Goal: Transaction & Acquisition: Purchase product/service

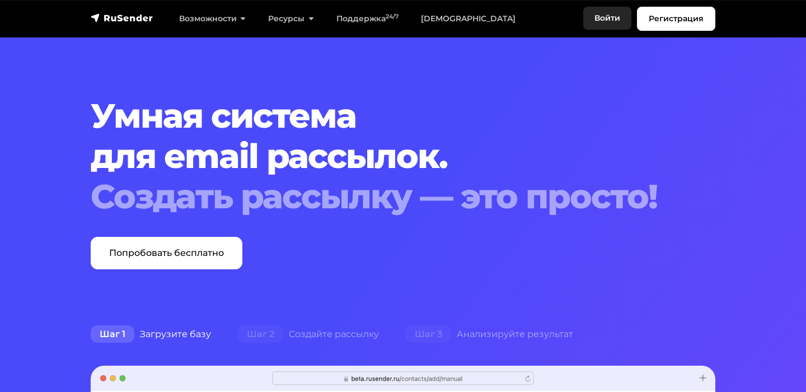
scroll to position [5829, 0]
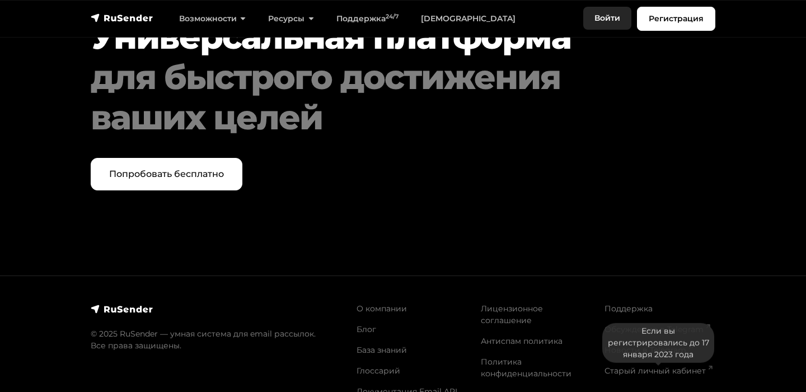
click at [604, 14] on link "Войти" at bounding box center [607, 18] width 48 height 23
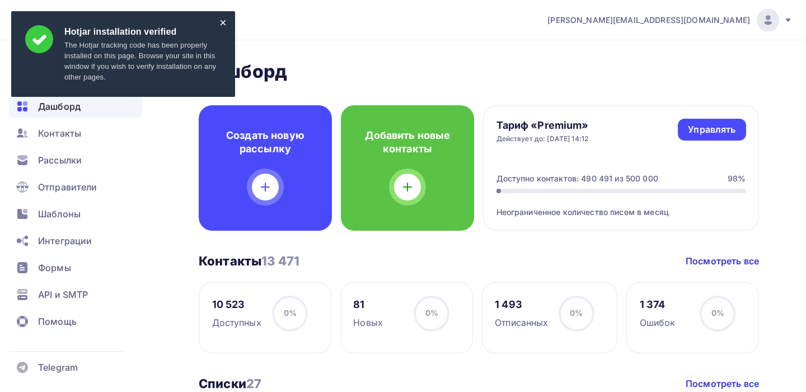
click at [223, 23] on div "×" at bounding box center [222, 23] width 7 height 6
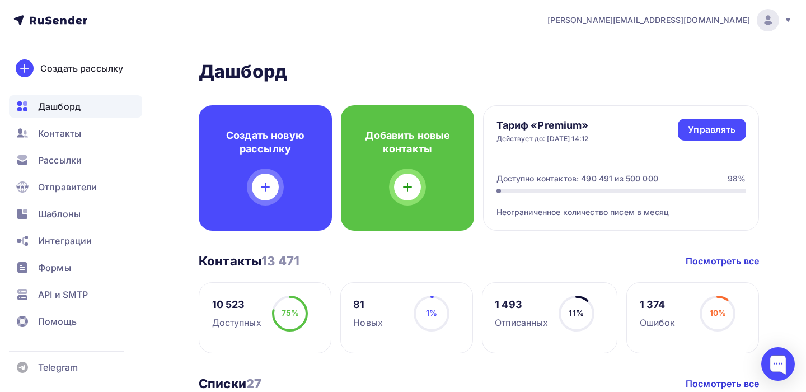
click at [784, 19] on icon at bounding box center [787, 20] width 9 height 9
click at [768, 21] on img at bounding box center [767, 19] width 13 height 13
click at [356, 63] on h2 "Дашборд" at bounding box center [479, 71] width 560 height 22
click at [729, 19] on span "[PERSON_NAME][EMAIL_ADDRESS][DOMAIN_NAME]" at bounding box center [648, 20] width 203 height 11
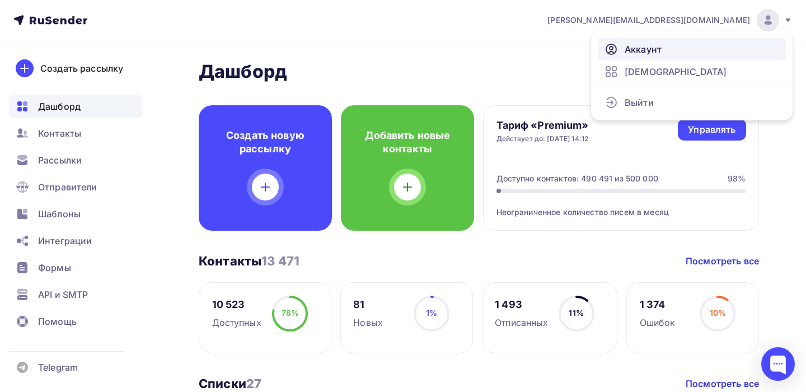
click at [647, 45] on span "Аккаунт" at bounding box center [642, 49] width 37 height 13
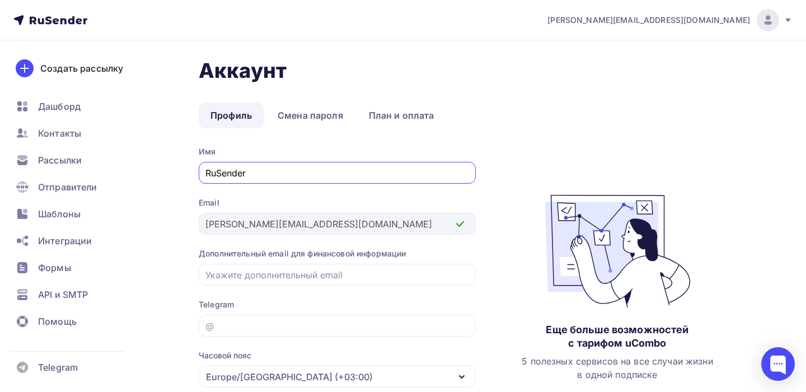
click at [651, 7] on nav "[PERSON_NAME][EMAIL_ADDRESS][DOMAIN_NAME] Аккаунт Тарифы Выйти Создать рассылку…" at bounding box center [403, 20] width 806 height 40
click at [660, 12] on div "[PERSON_NAME][EMAIL_ADDRESS][DOMAIN_NAME]" at bounding box center [669, 20] width 245 height 22
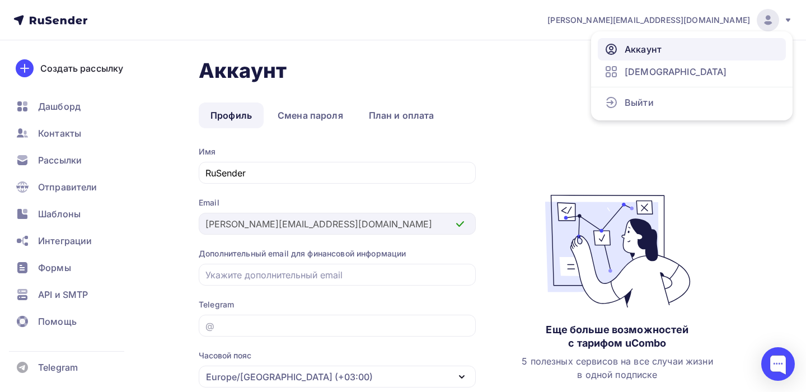
click at [650, 46] on span "Аккаунт" at bounding box center [642, 49] width 37 height 13
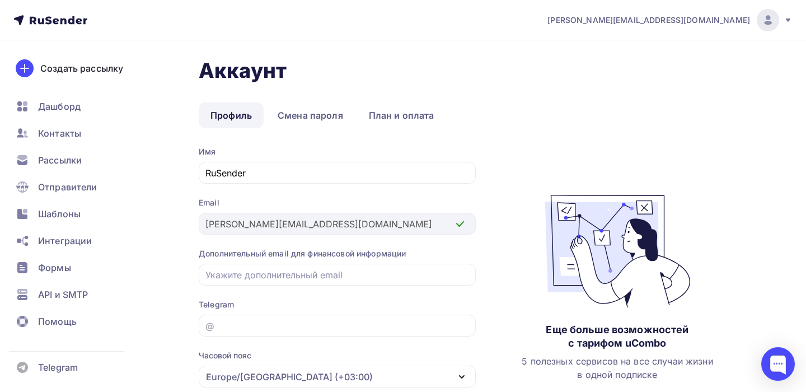
click at [60, 19] on icon at bounding box center [63, 21] width 6 height 6
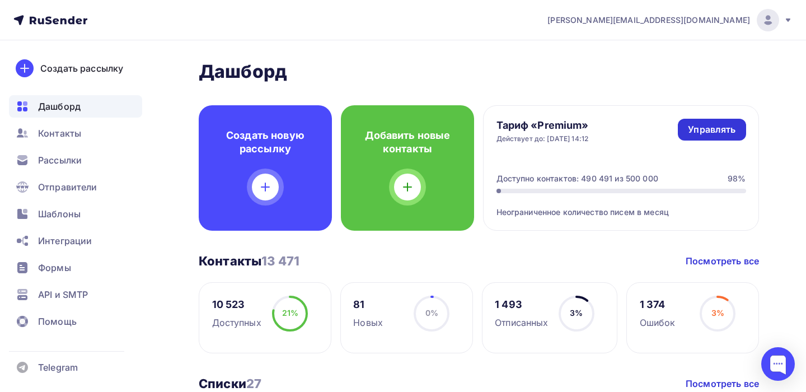
click at [707, 138] on link "Управлять" at bounding box center [712, 130] width 68 height 22
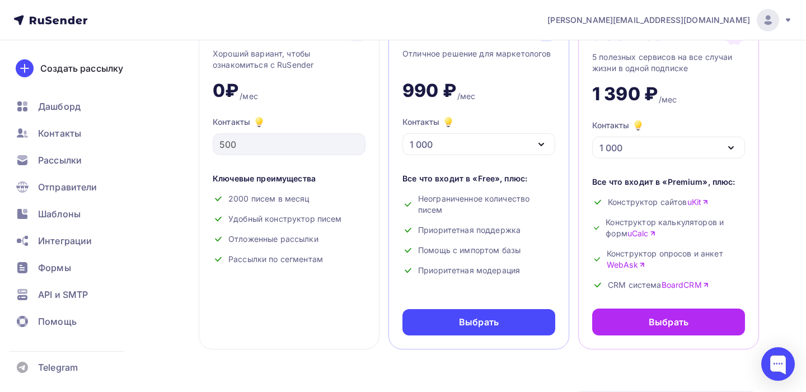
scroll to position [115, 0]
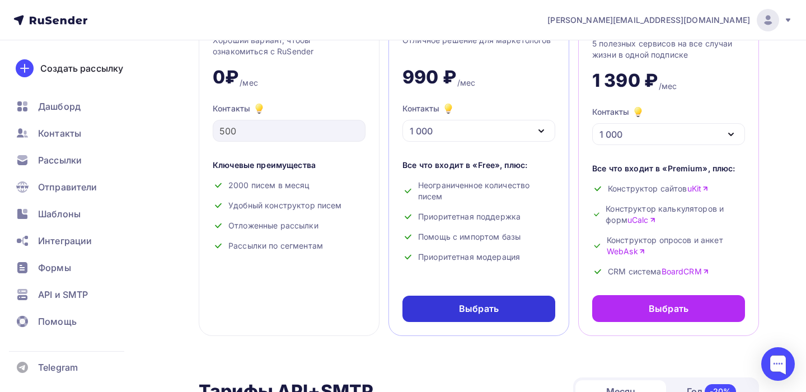
click at [488, 302] on div "Выбрать" at bounding box center [478, 308] width 153 height 26
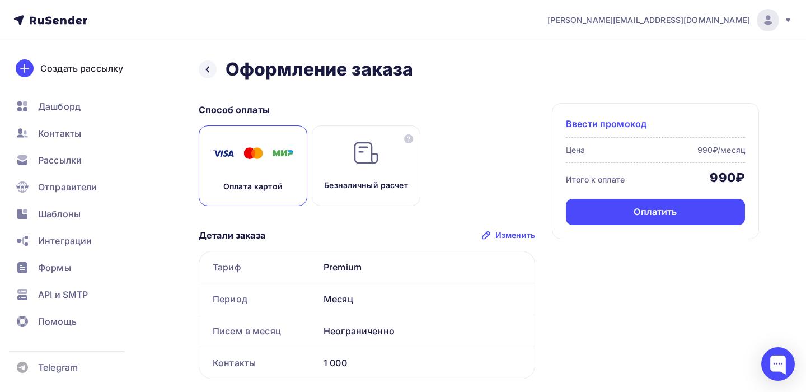
click at [610, 124] on span "Ввести промокод" at bounding box center [606, 123] width 81 height 13
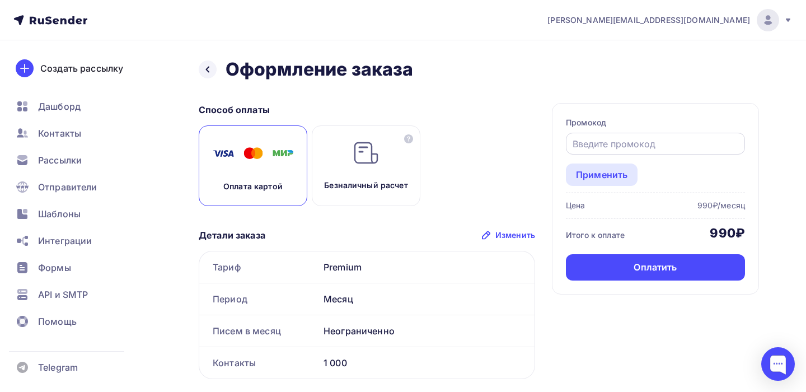
click at [600, 147] on input "text" at bounding box center [655, 143] width 166 height 13
type input "г"
click at [610, 171] on div "Применить" at bounding box center [601, 174] width 51 height 13
click at [612, 144] on input "ucozstat" at bounding box center [655, 143] width 166 height 13
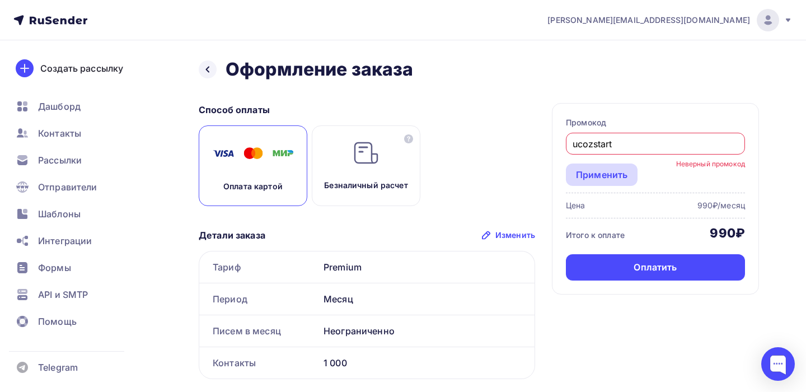
click at [607, 175] on div "Применить" at bounding box center [601, 174] width 51 height 13
click at [676, 175] on small "Неверный промокод" at bounding box center [710, 172] width 69 height 27
click at [628, 142] on input "ucozstart" at bounding box center [655, 143] width 166 height 13
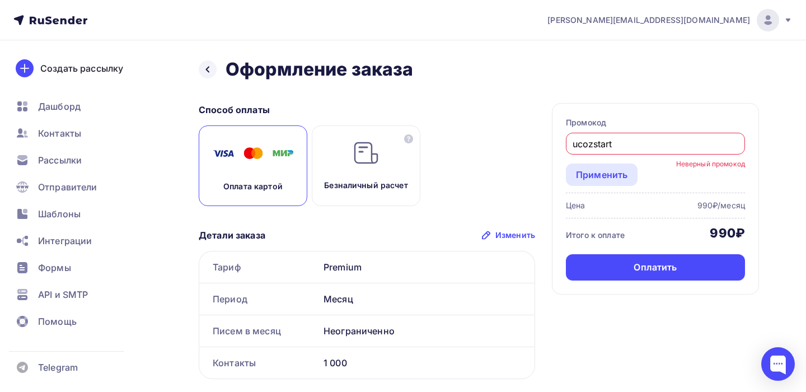
click at [607, 153] on div "ucozstart" at bounding box center [655, 144] width 179 height 22
click at [616, 171] on div "Применить" at bounding box center [601, 174] width 51 height 13
click at [617, 142] on input "ucozstart" at bounding box center [655, 143] width 166 height 13
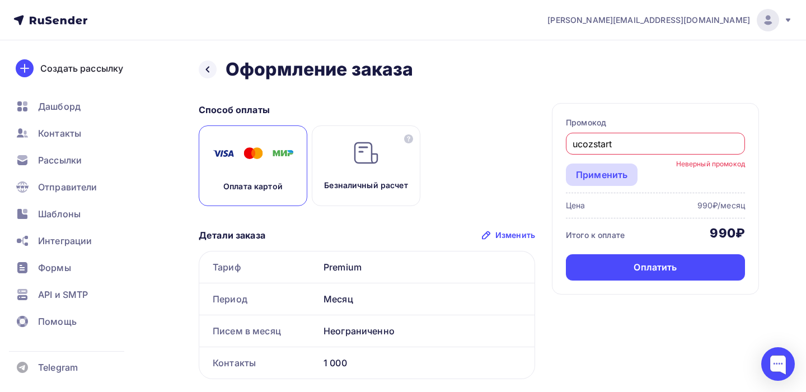
click at [607, 177] on div "Применить" at bounding box center [601, 174] width 51 height 13
click at [609, 145] on input "ucozstart" at bounding box center [655, 143] width 166 height 13
type input "UCOZSTART"
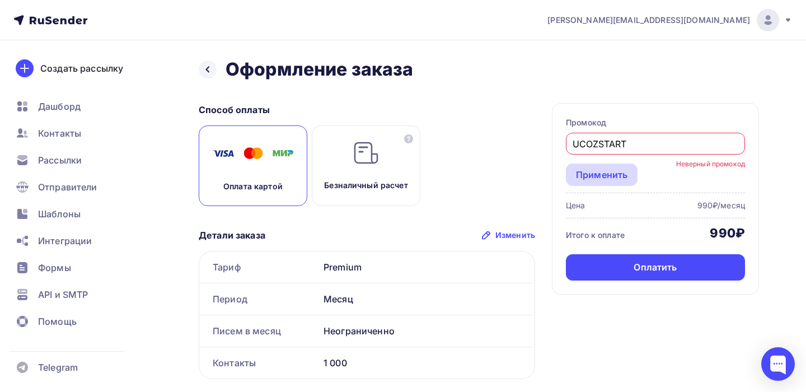
click at [612, 176] on div "Применить" at bounding box center [601, 174] width 51 height 13
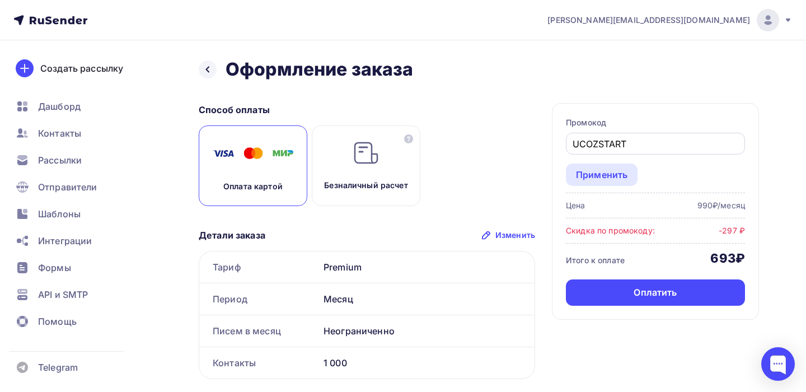
click at [591, 147] on input "UCOZSTART" at bounding box center [655, 143] width 166 height 13
click at [635, 167] on div "Применить" at bounding box center [602, 174] width 72 height 22
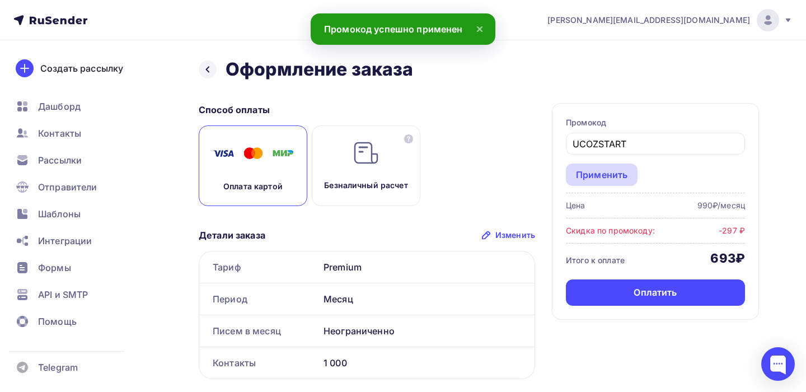
click at [613, 175] on div "Применить" at bounding box center [601, 174] width 51 height 13
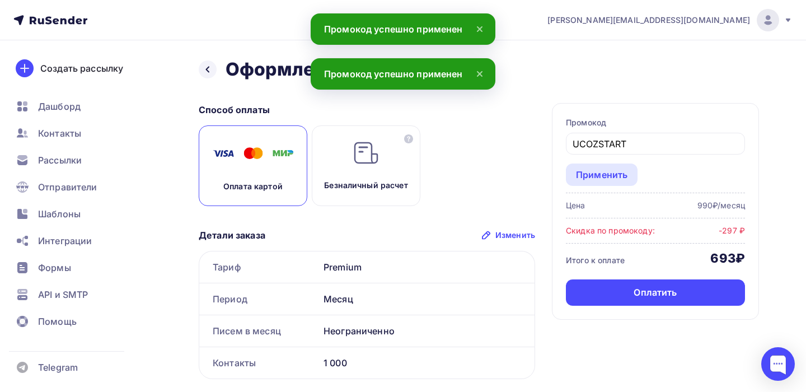
click at [539, 148] on div "Способ оплаты Оплата картой Безналичный расчет Детали заказа Изменить Тариф Pre…" at bounding box center [479, 287] width 560 height 368
click at [481, 68] on icon at bounding box center [479, 73] width 13 height 13
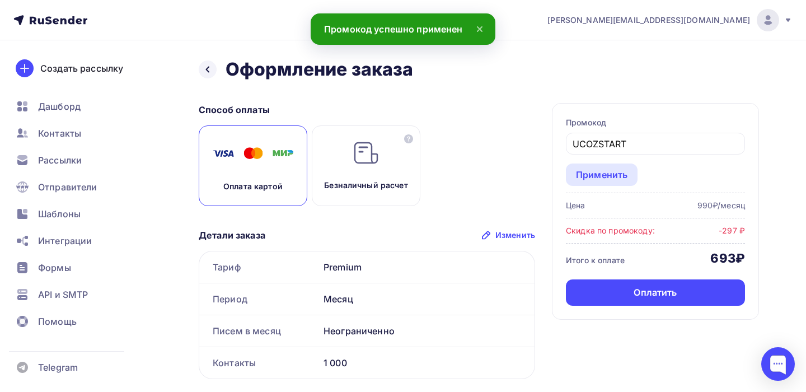
click at [482, 22] on icon at bounding box center [479, 28] width 13 height 13
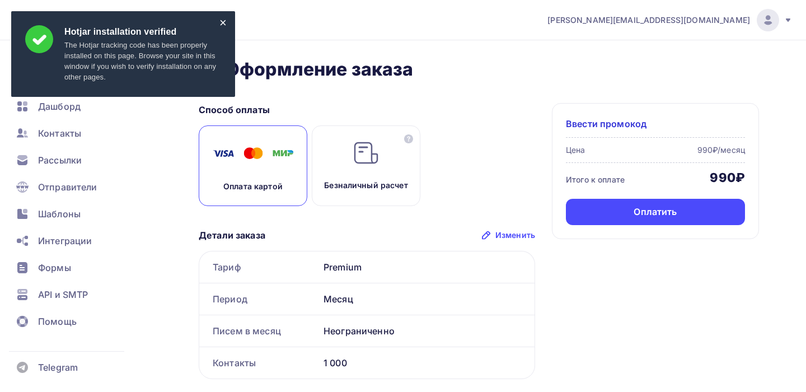
click at [220, 22] on div "×" at bounding box center [222, 23] width 7 height 6
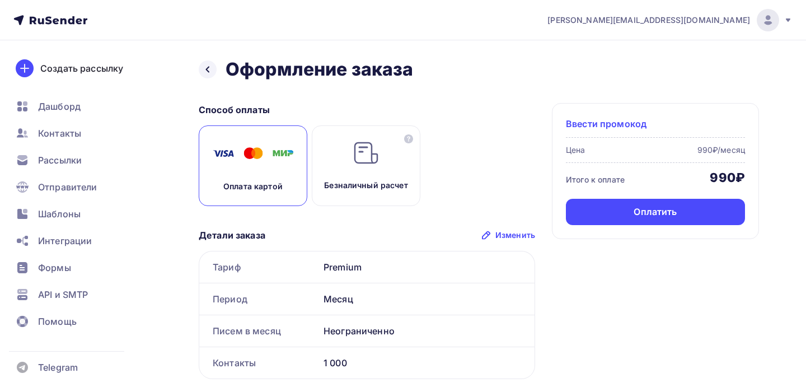
click at [613, 124] on span "Ввести промокод" at bounding box center [606, 123] width 81 height 13
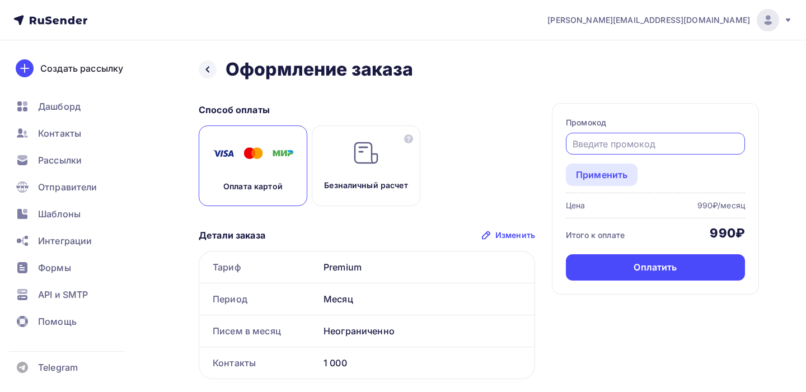
click at [590, 147] on input "text" at bounding box center [655, 143] width 166 height 13
paste input "UCOZSTART"
type input "UCOZSTART"
click at [603, 175] on div "Применить" at bounding box center [601, 174] width 51 height 13
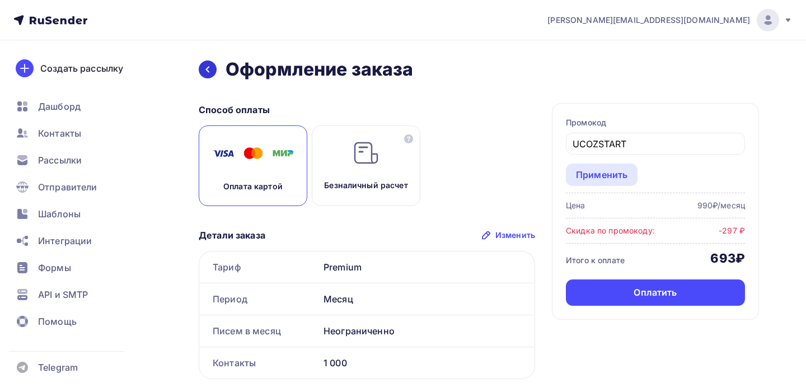
click at [205, 71] on icon at bounding box center [207, 69] width 9 height 9
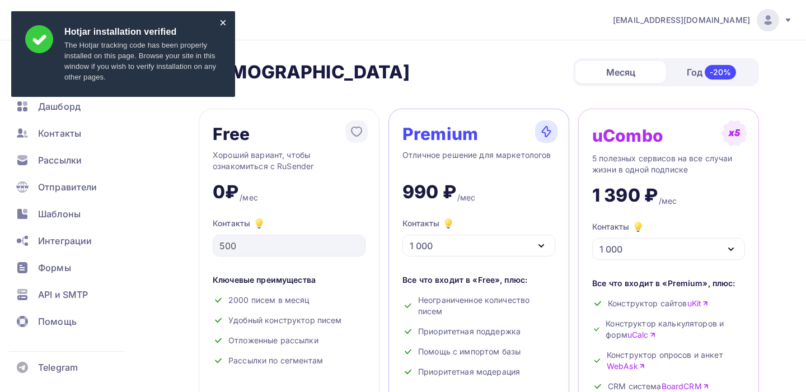
click at [222, 22] on div "×" at bounding box center [222, 23] width 7 height 6
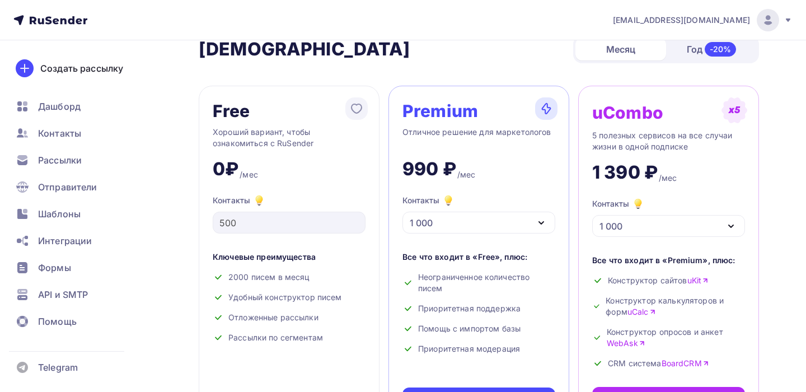
scroll to position [23, 0]
click at [696, 53] on div "Год -20%" at bounding box center [711, 48] width 91 height 23
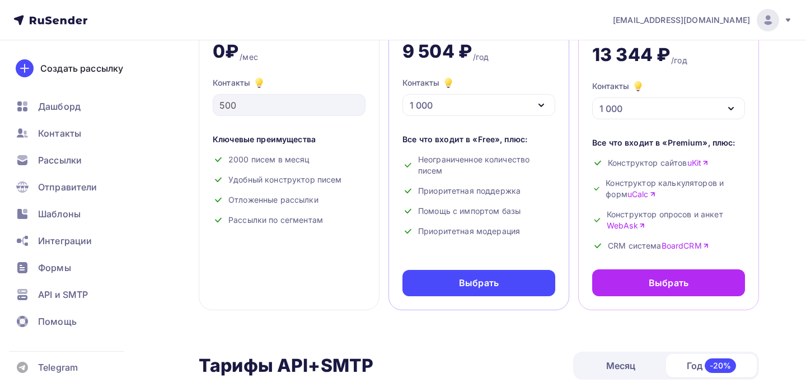
scroll to position [147, 0]
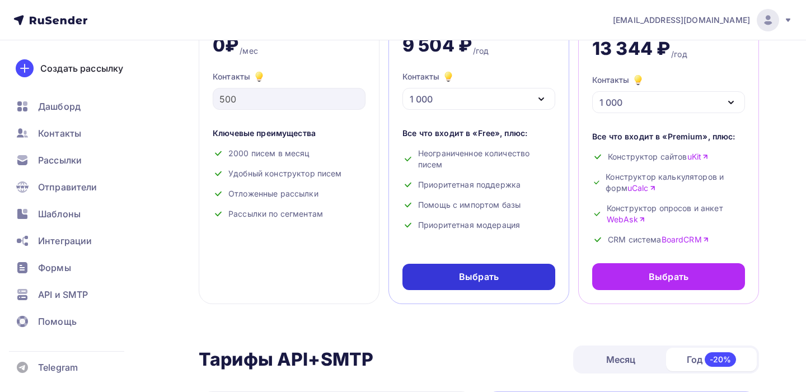
click at [490, 280] on div "Выбрать" at bounding box center [479, 276] width 40 height 13
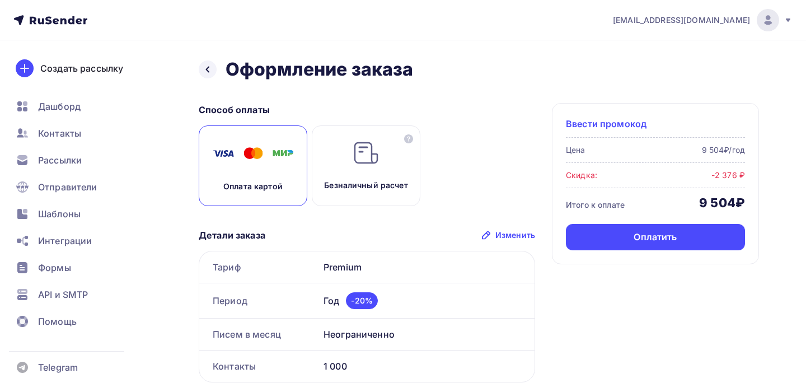
click at [624, 124] on span "Ввести промокод" at bounding box center [606, 123] width 81 height 13
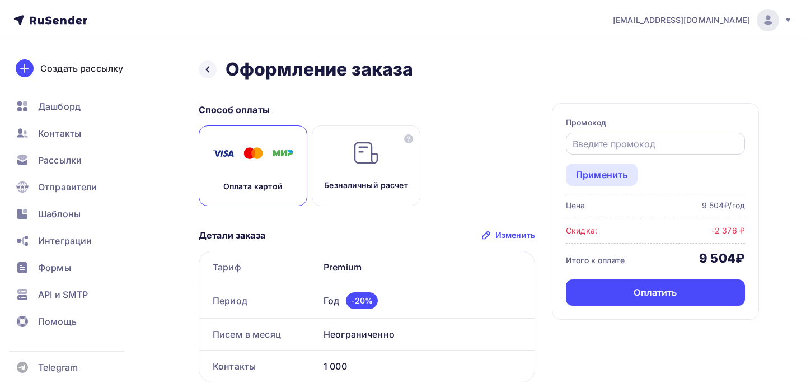
click at [591, 154] on div at bounding box center [655, 144] width 179 height 22
click at [604, 143] on input "text" at bounding box center [655, 143] width 166 height 13
type input "u"
click at [603, 78] on div "Назад Оформление заказа Оформление заказа" at bounding box center [479, 69] width 560 height 22
click at [595, 139] on input "text" at bounding box center [655, 143] width 166 height 13
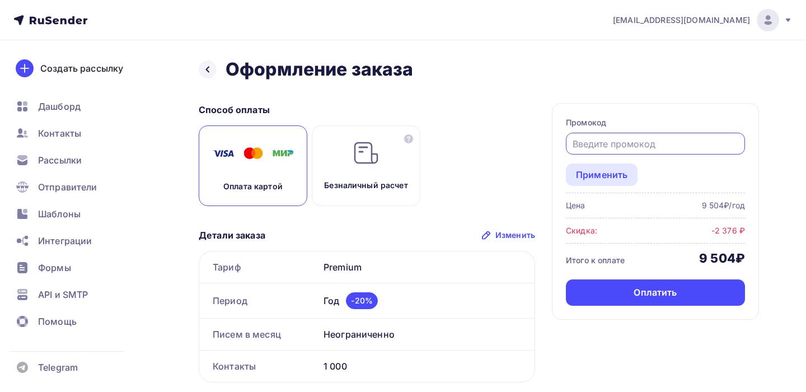
paste input "UCOZSTART"
type input "UCOZSTART"
click at [605, 177] on div "Применить" at bounding box center [601, 174] width 51 height 13
